Goal: Information Seeking & Learning: Understand process/instructions

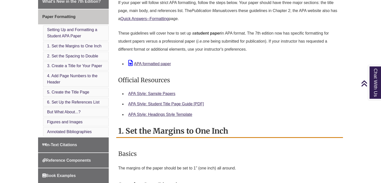
scroll to position [162, 0]
click at [57, 88] on li "5. Create the Title Page" at bounding box center [76, 92] width 66 height 9
click at [58, 90] on link "5. Create the Title Page" at bounding box center [68, 92] width 42 height 4
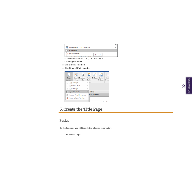
scroll to position [969, 0]
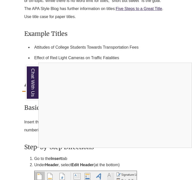
click at [59, 107] on div "Chat With Us" at bounding box center [96, 90] width 192 height 180
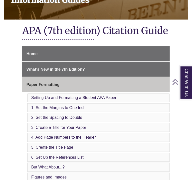
scroll to position [94, 0]
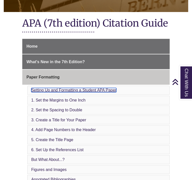
click at [64, 88] on link "Setting Up and Formatting a Student APA Paper" at bounding box center [73, 90] width 85 height 4
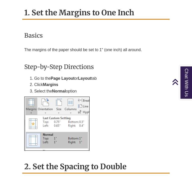
scroll to position [595, 0]
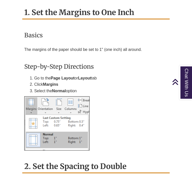
click at [124, 68] on div "Basics The margins of the paper should be set to 1" (one inch) all around. Step…" at bounding box center [96, 89] width 144 height 130
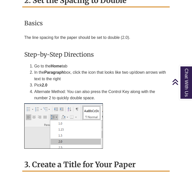
scroll to position [766, 0]
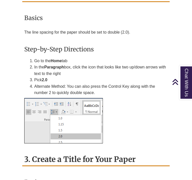
click at [84, 103] on img at bounding box center [63, 120] width 79 height 45
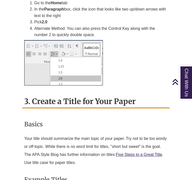
scroll to position [823, 0]
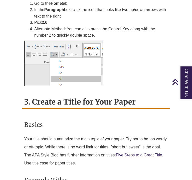
click at [65, 106] on div "3. Create a Title for Your Paper Basics Your title should summarize the main to…" at bounding box center [96, 157] width 148 height 124
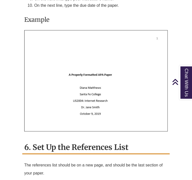
scroll to position [1528, 0]
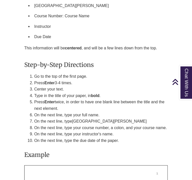
scroll to position [1384, 0]
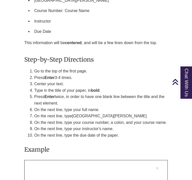
click at [117, 126] on li "On the next line, type your instructor's name." at bounding box center [101, 129] width 134 height 7
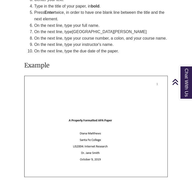
scroll to position [1470, 0]
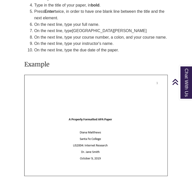
click at [99, 124] on img at bounding box center [96, 125] width 144 height 101
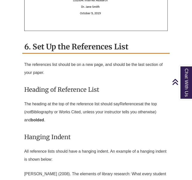
scroll to position [1619, 0]
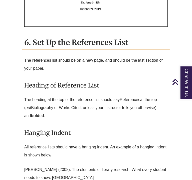
click at [77, 111] on p "The heading at the top of the reference list should say References at the top (…" at bounding box center [96, 108] width 144 height 28
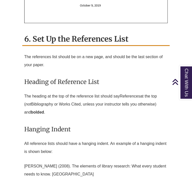
scroll to position [1623, 0]
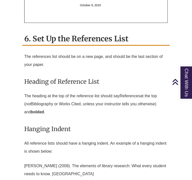
click at [73, 123] on h3 "Hanging Indent" at bounding box center [96, 129] width 144 height 12
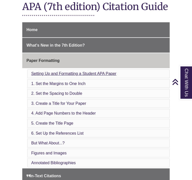
scroll to position [113, 0]
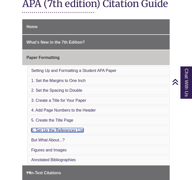
click at [75, 128] on link "6. Set Up the References List" at bounding box center [57, 130] width 52 height 4
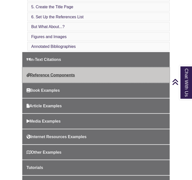
scroll to position [192, 0]
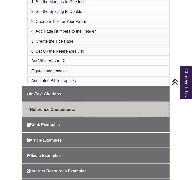
click at [66, 102] on link "Reference Components" at bounding box center [96, 109] width 148 height 15
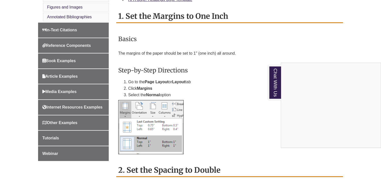
scroll to position [279, 0]
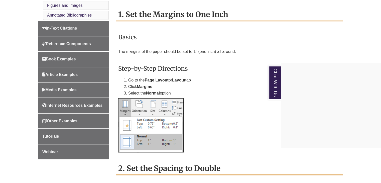
click at [77, 102] on div "Chat With Us" at bounding box center [190, 91] width 381 height 183
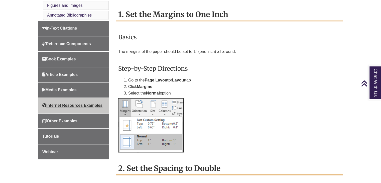
click at [77, 103] on span "Internet Resources Examples" at bounding box center [72, 105] width 60 height 4
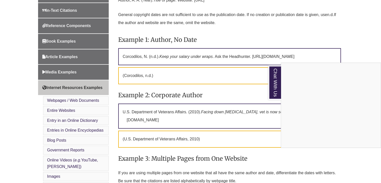
scroll to position [184, 0]
